Goal: Transaction & Acquisition: Book appointment/travel/reservation

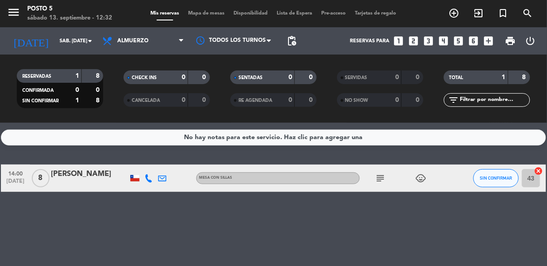
click at [448, 40] on icon "looks_4" at bounding box center [444, 41] width 12 height 12
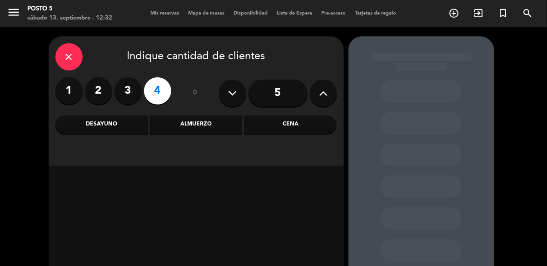
click at [60, 46] on div "close" at bounding box center [68, 56] width 27 height 27
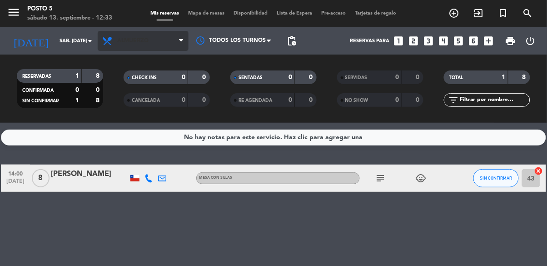
click at [155, 44] on span "Almuerzo" at bounding box center [143, 41] width 91 height 20
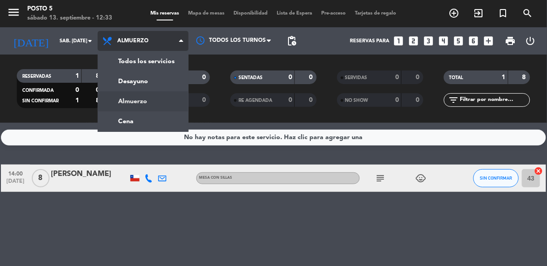
click at [163, 116] on div "menu Posto 5 sábado 13. septiembre - 12:33 Mis reservas Mapa de mesas Disponibi…" at bounding box center [273, 61] width 547 height 123
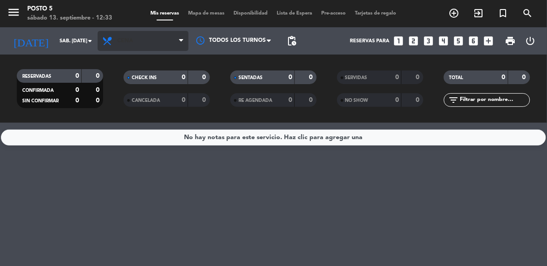
click at [159, 45] on span "Cena" at bounding box center [143, 41] width 91 height 20
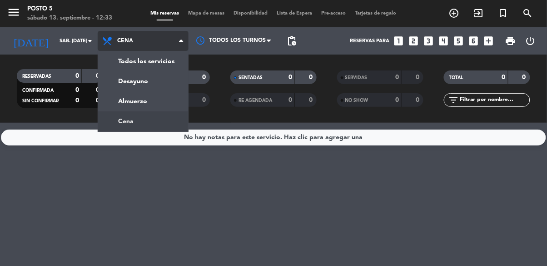
click at [164, 103] on div "menu Posto 5 sábado 13. septiembre - 12:33 Mis reservas Mapa de mesas Disponibi…" at bounding box center [273, 61] width 547 height 123
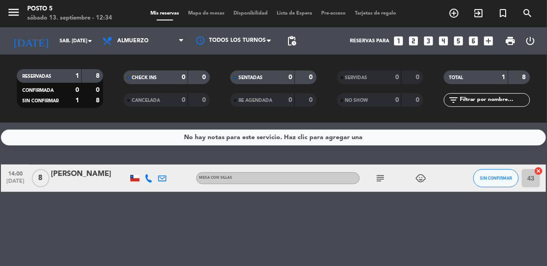
click at [486, 46] on icon "add_box" at bounding box center [489, 41] width 12 height 12
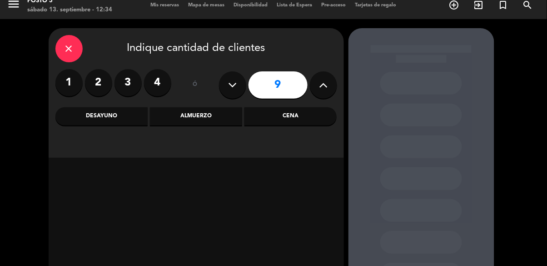
scroll to position [8, 0]
click at [229, 88] on icon at bounding box center [232, 86] width 9 height 14
click at [325, 84] on icon at bounding box center [323, 86] width 9 height 14
click at [320, 87] on icon at bounding box center [323, 86] width 9 height 14
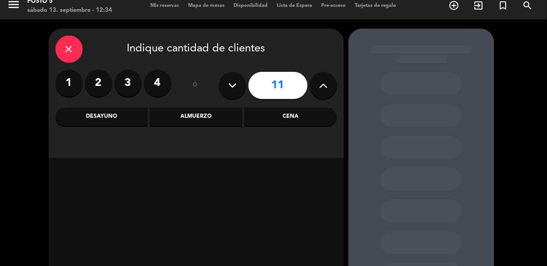
click at [233, 85] on icon at bounding box center [232, 86] width 9 height 14
click at [227, 93] on button at bounding box center [232, 85] width 27 height 27
click at [230, 86] on icon at bounding box center [232, 86] width 9 height 14
click at [228, 90] on icon at bounding box center [232, 86] width 9 height 14
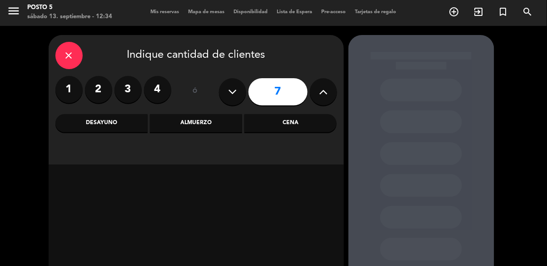
scroll to position [0, 0]
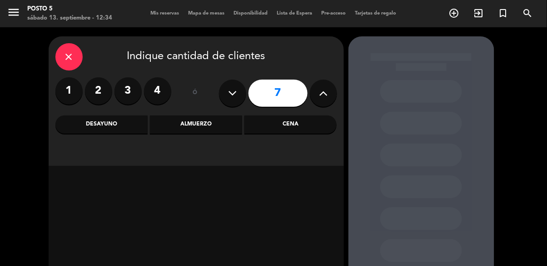
click at [226, 94] on button at bounding box center [232, 93] width 27 height 27
type input "6"
click at [207, 130] on div "Almuerzo" at bounding box center [196, 124] width 92 height 18
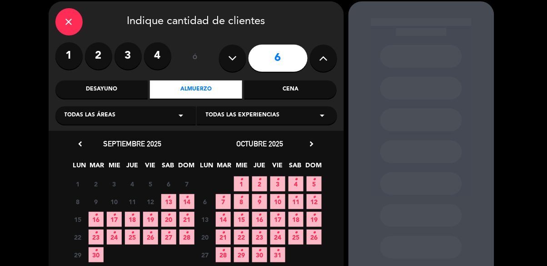
scroll to position [44, 0]
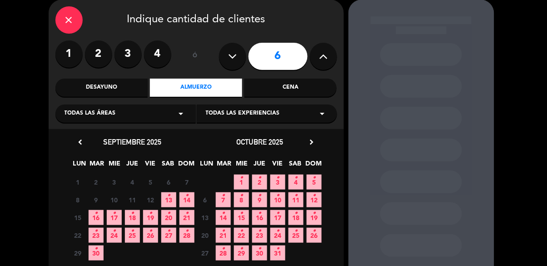
click at [169, 210] on icon "•" at bounding box center [168, 213] width 3 height 15
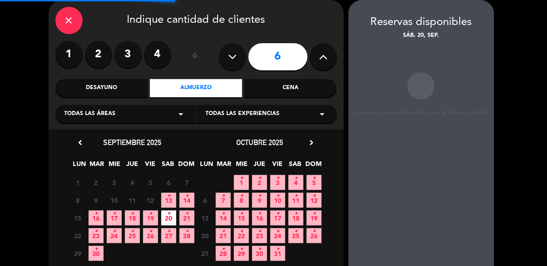
click at [171, 206] on span "13 •" at bounding box center [168, 200] width 15 height 15
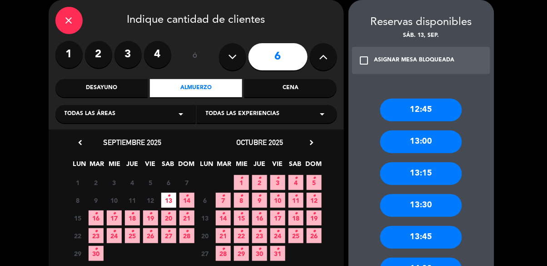
click at [441, 240] on div "13:45" at bounding box center [421, 237] width 82 height 23
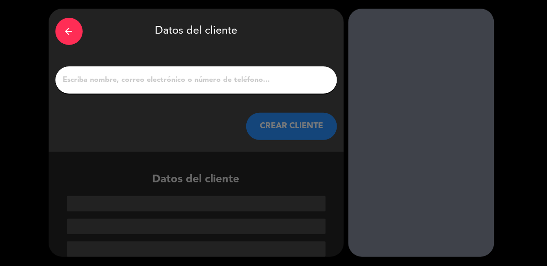
scroll to position [0, 0]
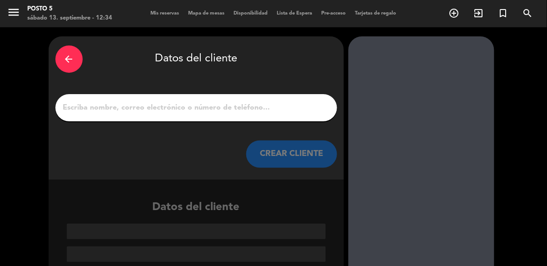
click at [84, 111] on input "1" at bounding box center [196, 107] width 268 height 13
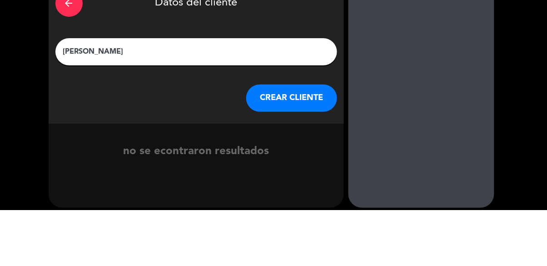
type input "[PERSON_NAME]"
click at [365, 123] on div at bounding box center [422, 149] width 146 height 227
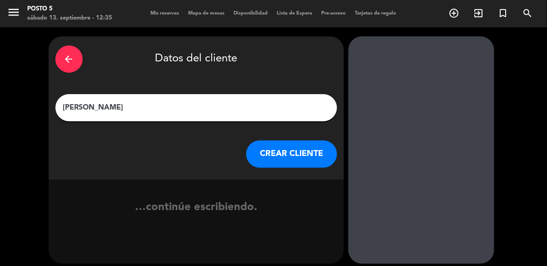
click at [302, 155] on button "CREAR CLIENTE" at bounding box center [291, 153] width 91 height 27
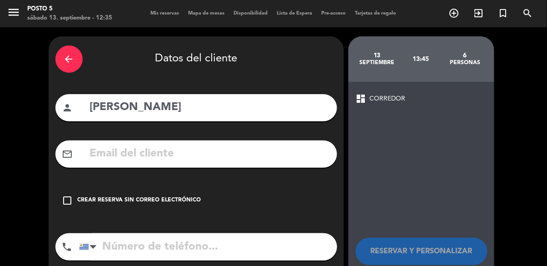
scroll to position [7, 0]
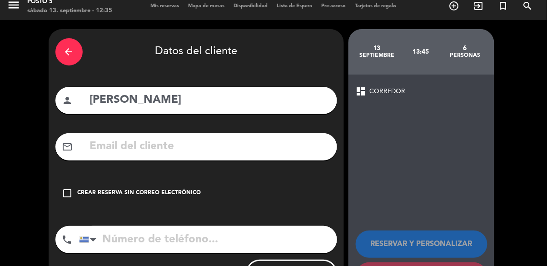
click at [65, 196] on icon "check_box_outline_blank" at bounding box center [67, 193] width 11 height 11
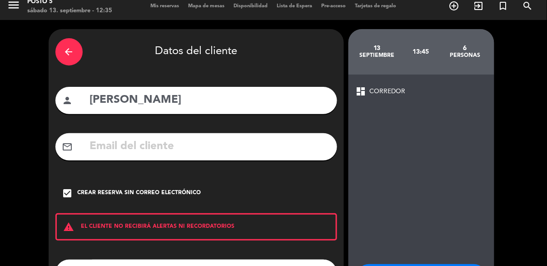
scroll to position [40, 0]
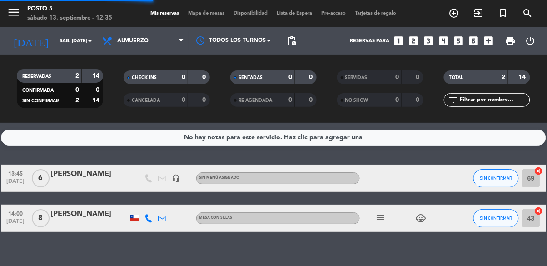
click at [382, 222] on icon "subject" at bounding box center [380, 218] width 11 height 11
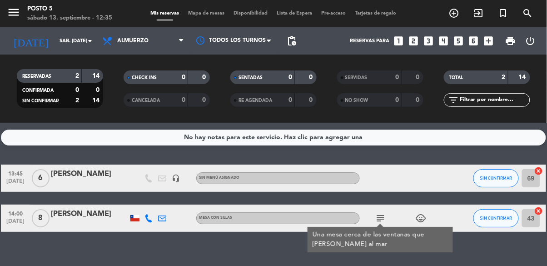
click at [382, 219] on icon "subject" at bounding box center [380, 218] width 11 height 11
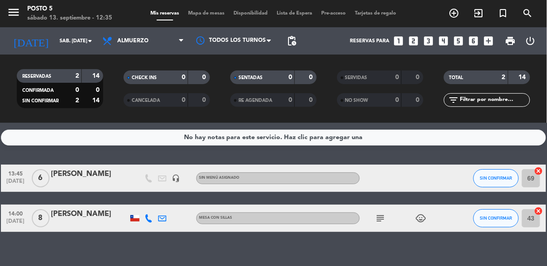
click at [540, 176] on input "69" at bounding box center [531, 178] width 18 height 18
